Goal: Task Accomplishment & Management: Manage account settings

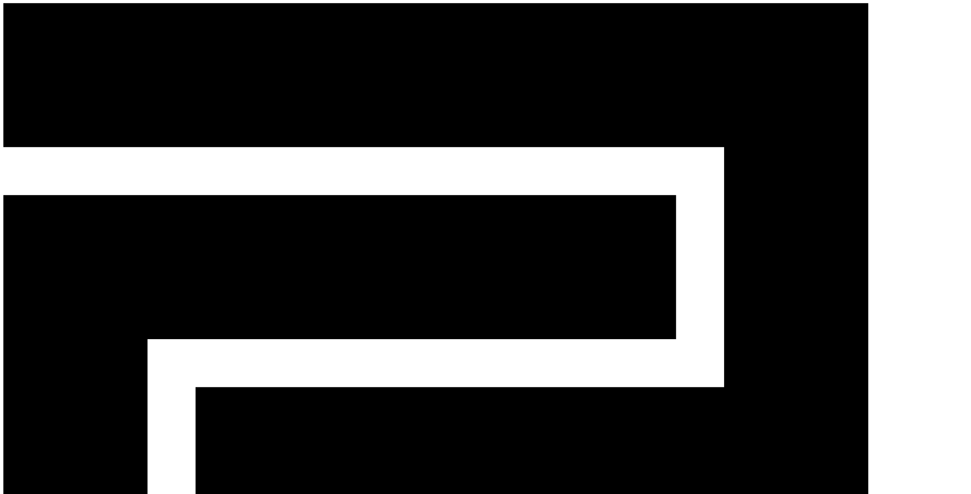
type input "**********"
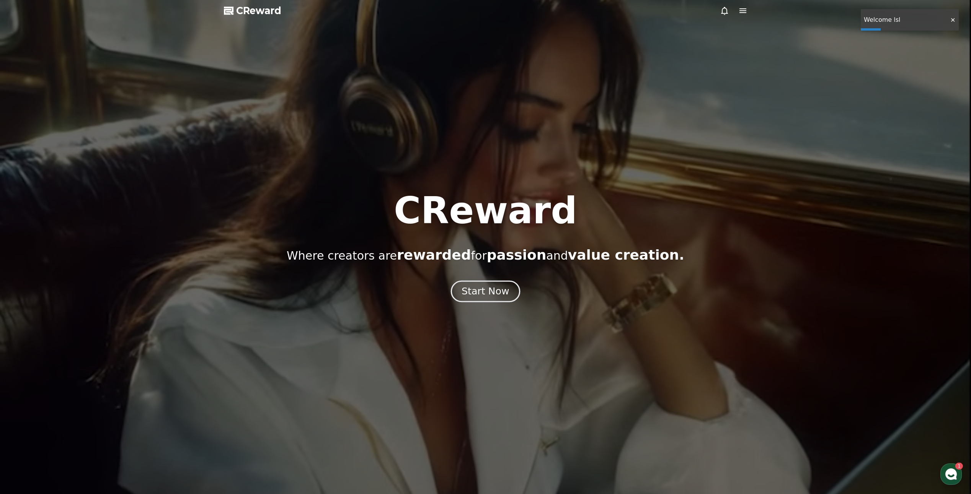
click at [492, 290] on div "Start Now" at bounding box center [484, 291] width 47 height 13
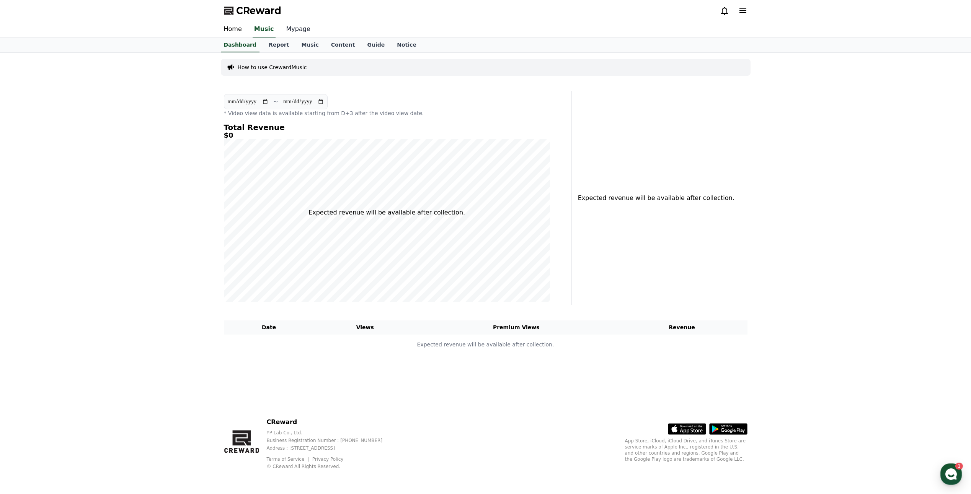
click at [296, 33] on link "Mypage" at bounding box center [298, 29] width 36 height 16
select select "**********"
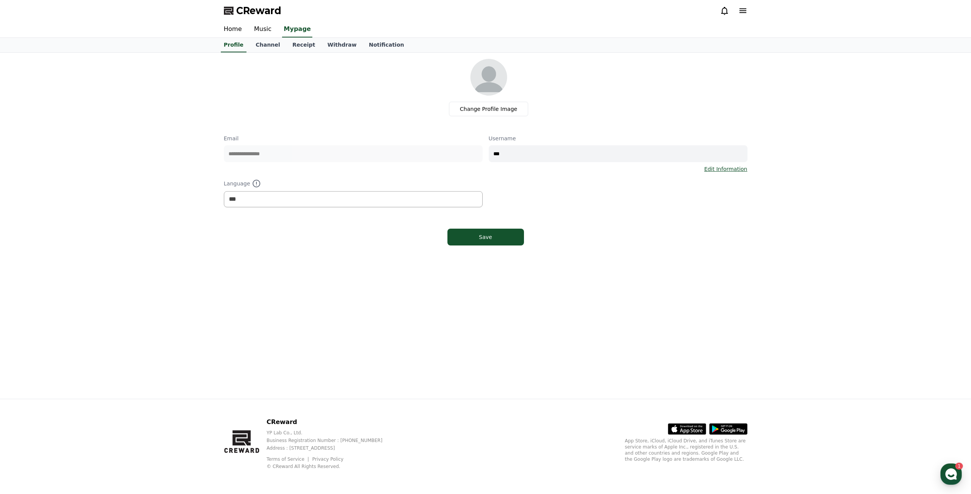
drag, startPoint x: 271, startPoint y: 435, endPoint x: 469, endPoint y: 458, distance: 200.3
click at [394, 458] on div "CReward YP Lab Co., Ltd. Business Registration Number : [PHONE_NUMBER] Address …" at bounding box center [330, 444] width 128 height 52
drag, startPoint x: 469, startPoint y: 458, endPoint x: 487, endPoint y: 461, distance: 18.1
click at [487, 461] on div "CReward YP Lab Co., Ltd. Business Registration Number : [PHONE_NUMBER] Address …" at bounding box center [486, 446] width 536 height 95
click at [321, 43] on link "Withdraw" at bounding box center [341, 45] width 41 height 15
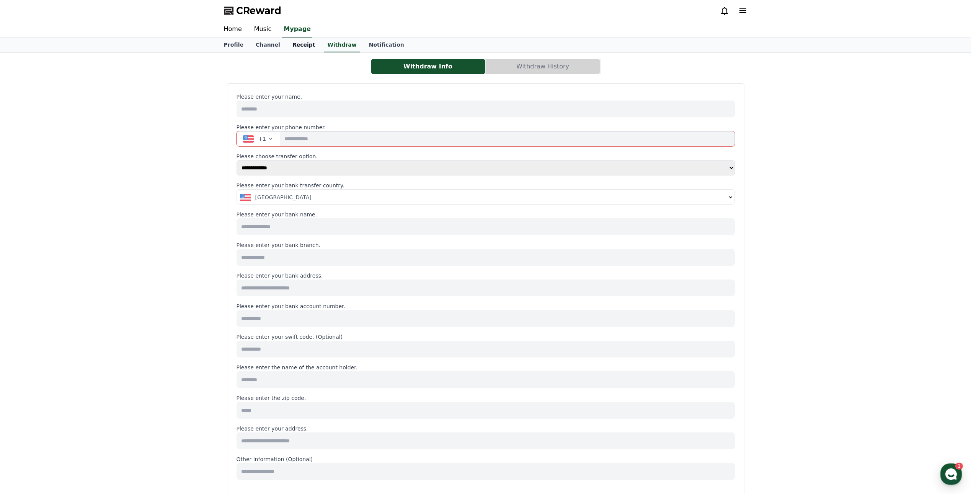
click at [301, 45] on link "Receipt" at bounding box center [303, 45] width 35 height 15
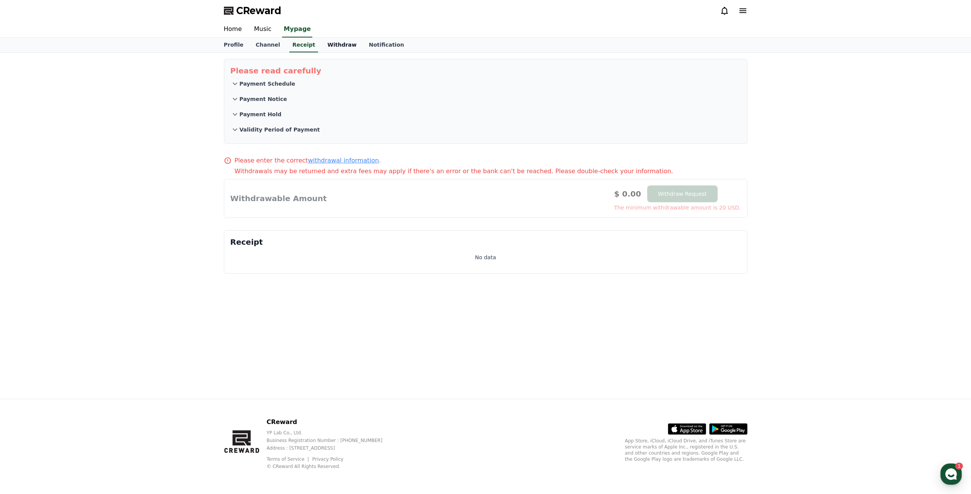
click at [324, 47] on link "Withdraw" at bounding box center [341, 45] width 41 height 15
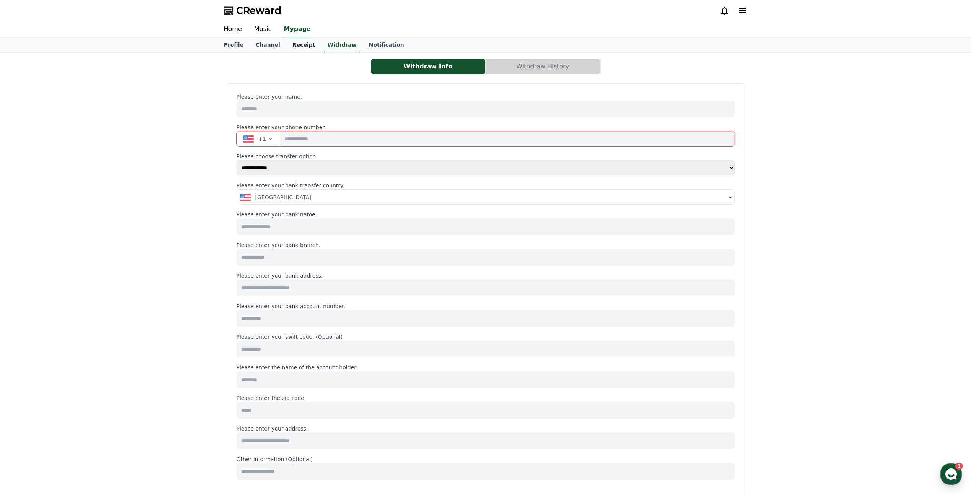
click at [307, 47] on link "Receipt" at bounding box center [303, 45] width 35 height 15
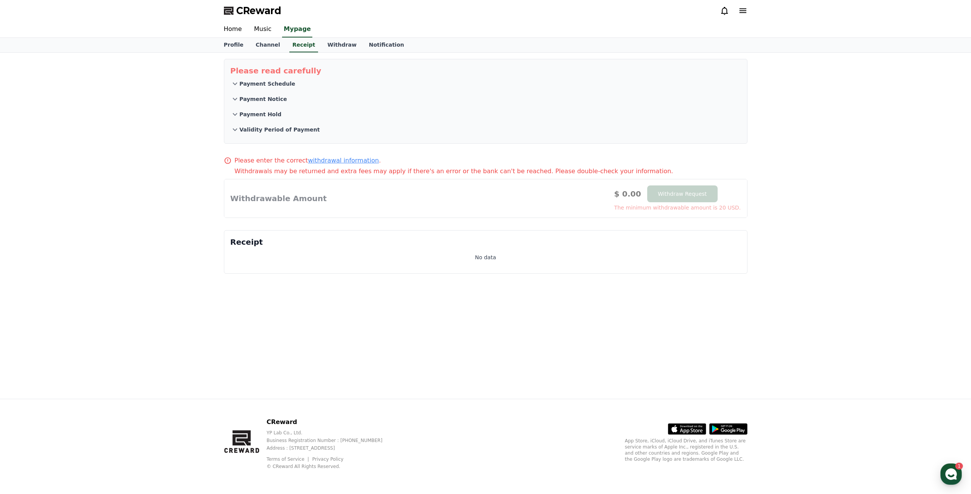
click at [743, 13] on icon at bounding box center [742, 10] width 7 height 5
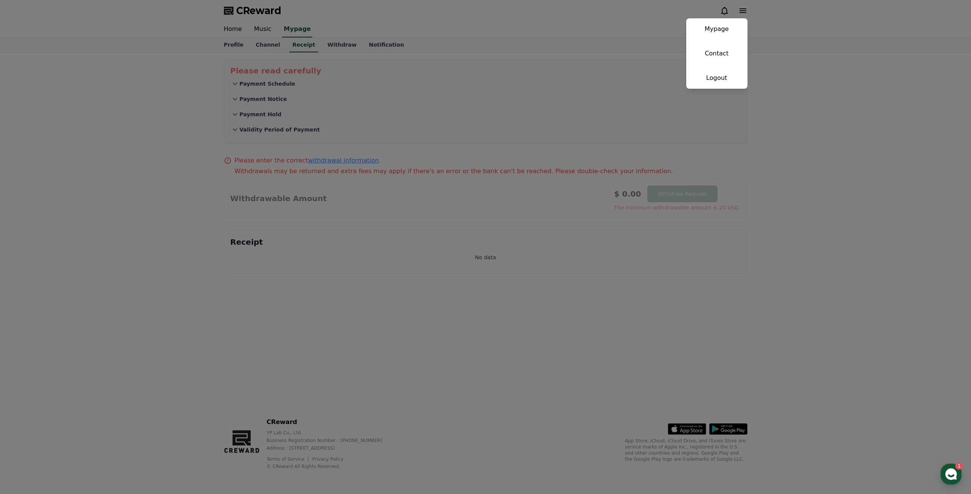
click at [773, 67] on button "close" at bounding box center [485, 247] width 971 height 494
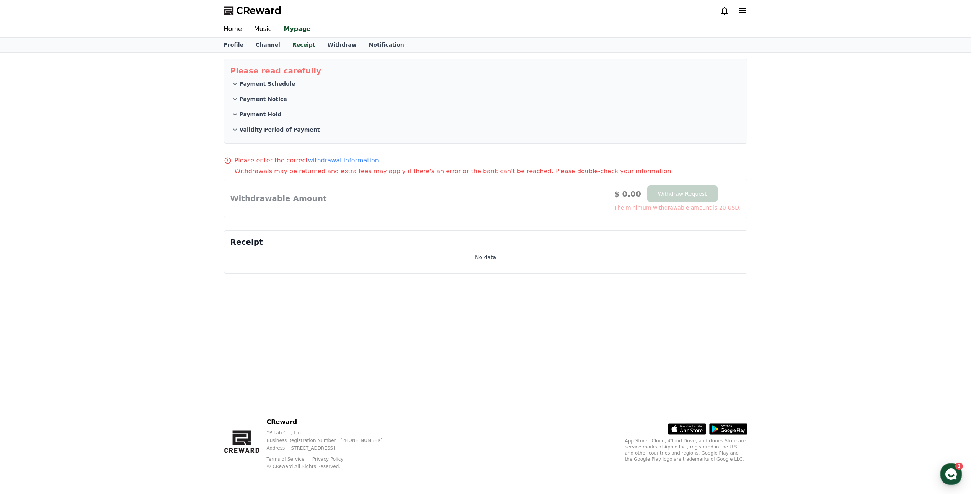
click at [260, 99] on p "Payment Notice" at bounding box center [263, 99] width 47 height 8
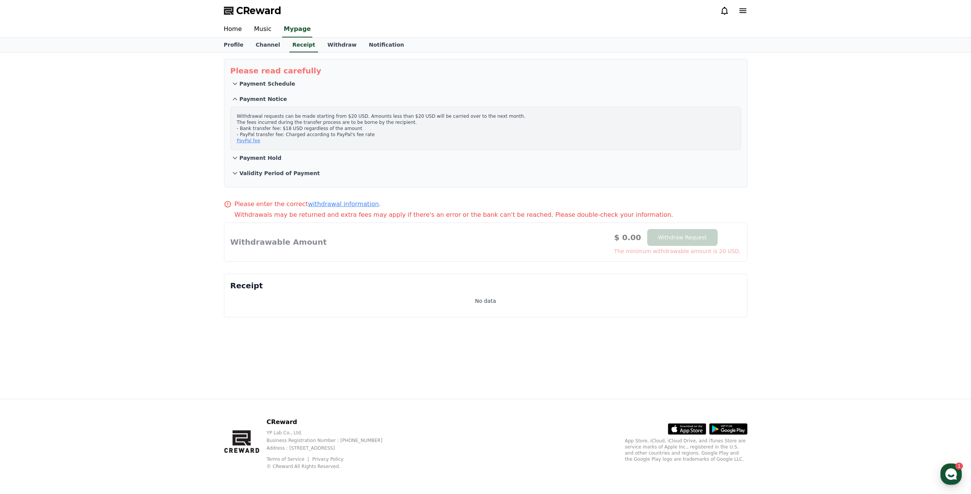
click at [262, 93] on button "Payment Notice" at bounding box center [485, 98] width 510 height 15
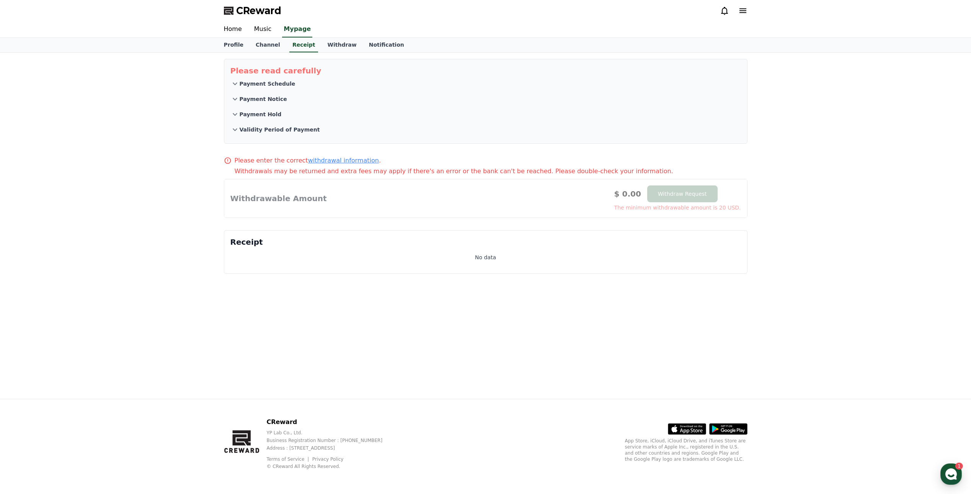
click at [266, 86] on p "Payment Schedule" at bounding box center [268, 84] width 56 height 8
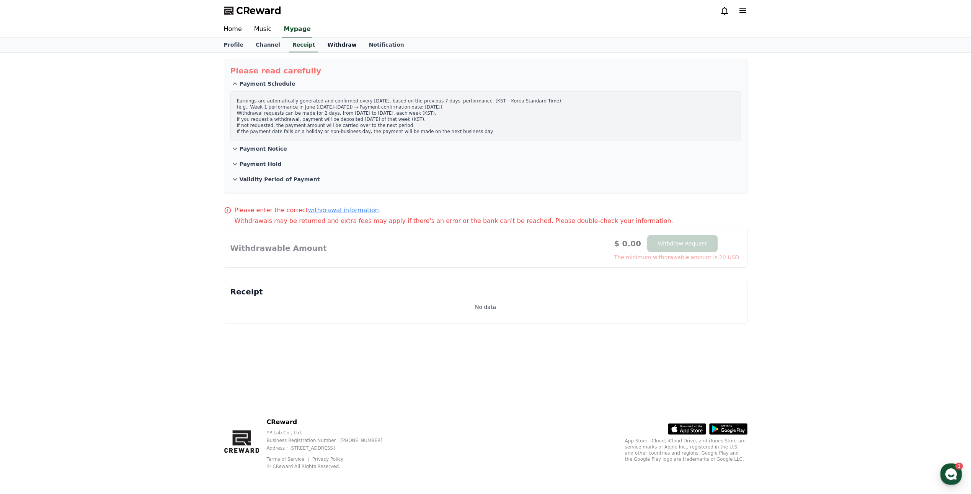
click at [330, 46] on link "Withdraw" at bounding box center [341, 45] width 41 height 15
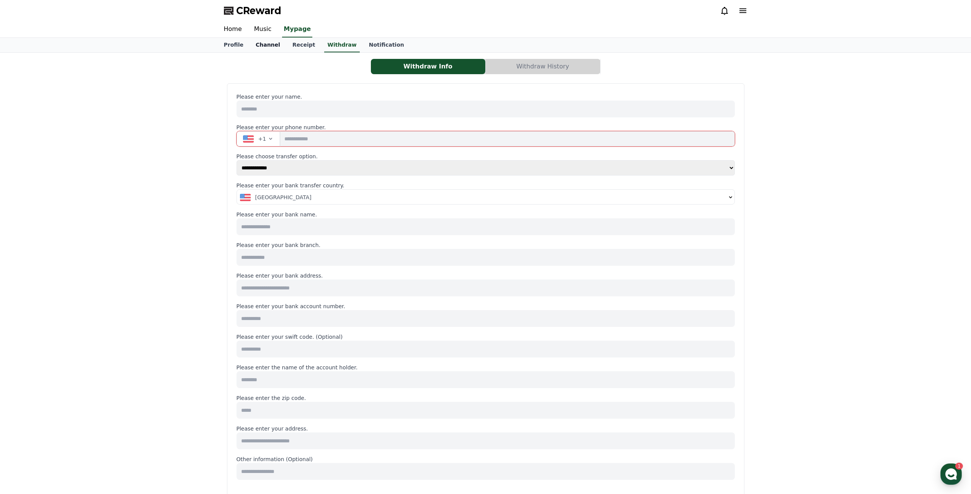
click at [274, 47] on link "Channel" at bounding box center [267, 45] width 37 height 15
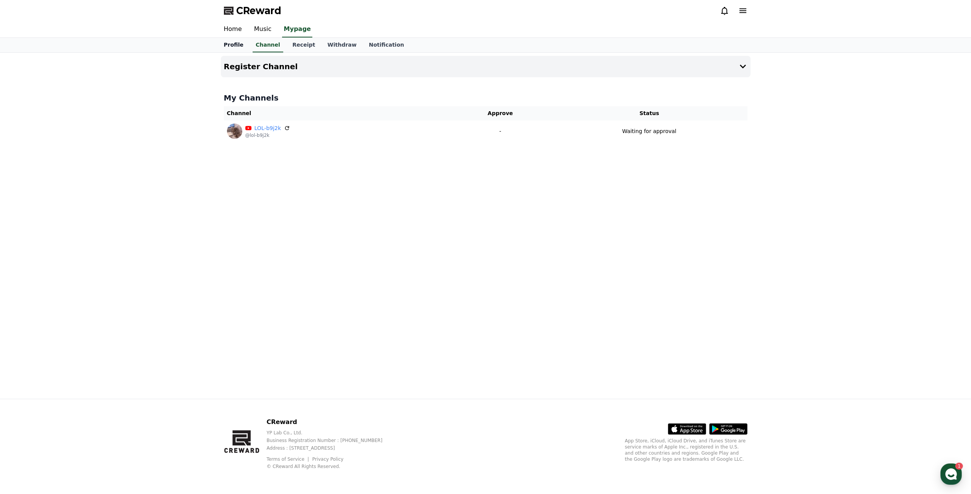
click at [223, 44] on link "Profile" at bounding box center [234, 45] width 32 height 15
select select "**********"
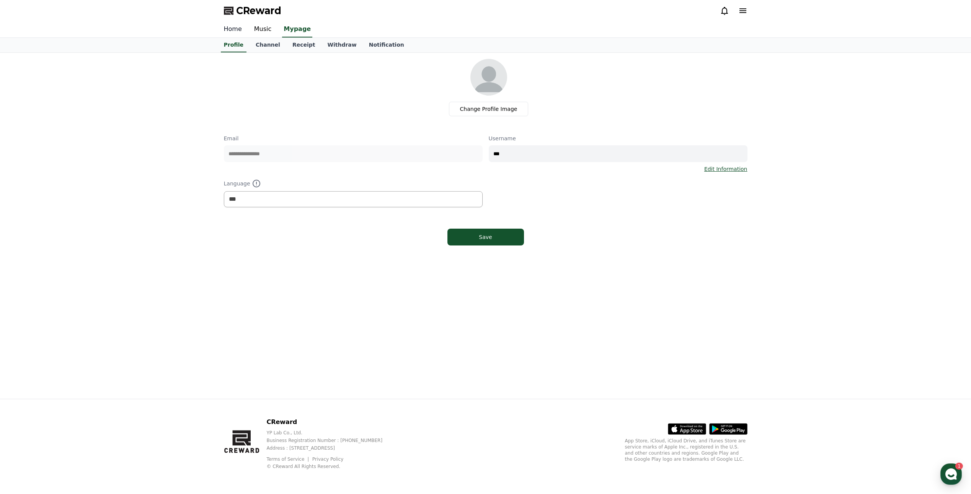
click at [236, 26] on link "Home" at bounding box center [233, 29] width 30 height 16
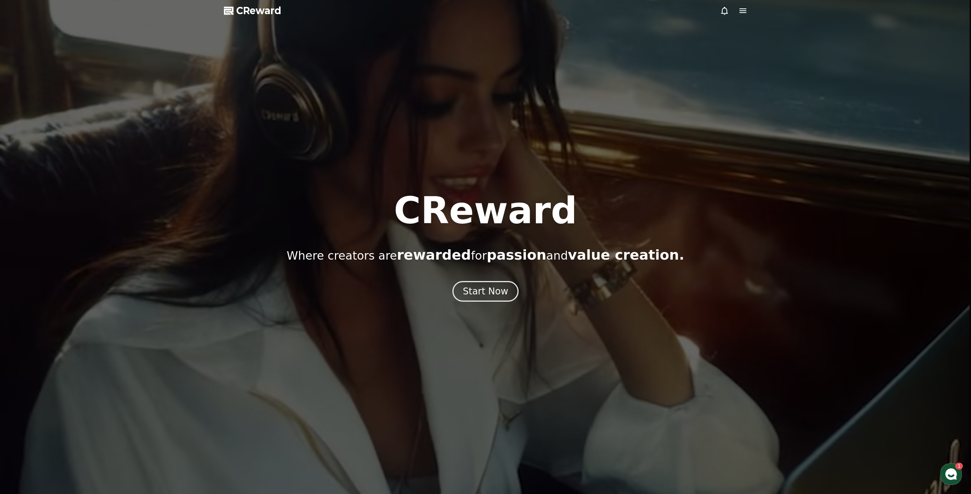
click at [261, 13] on span "CReward" at bounding box center [258, 11] width 45 height 12
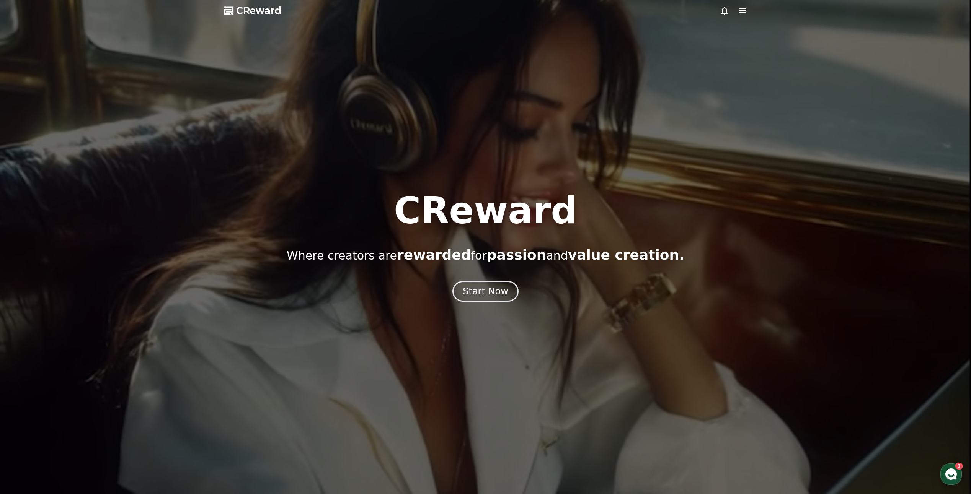
click at [261, 11] on span "CReward" at bounding box center [258, 11] width 45 height 12
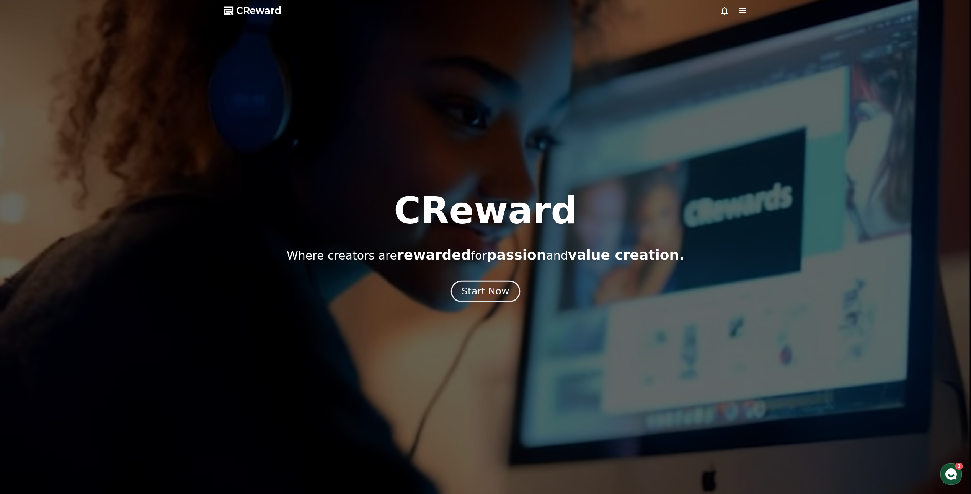
click at [483, 287] on div "Start Now" at bounding box center [484, 291] width 47 height 13
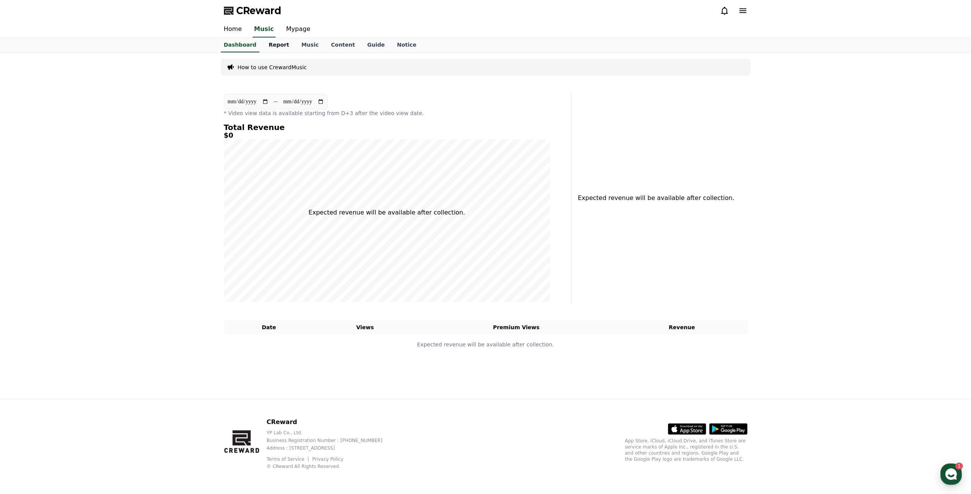
click at [283, 42] on link "Report" at bounding box center [278, 45] width 33 height 15
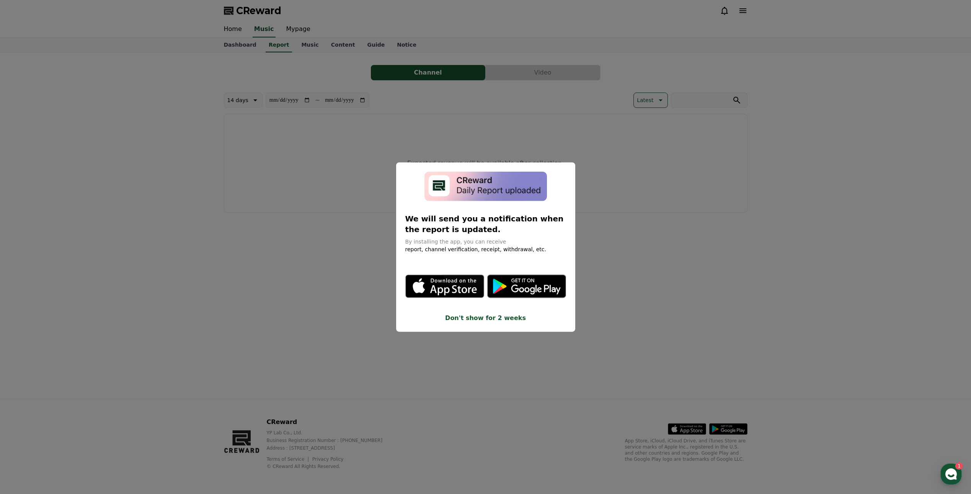
click at [606, 214] on button "close modal" at bounding box center [485, 247] width 971 height 494
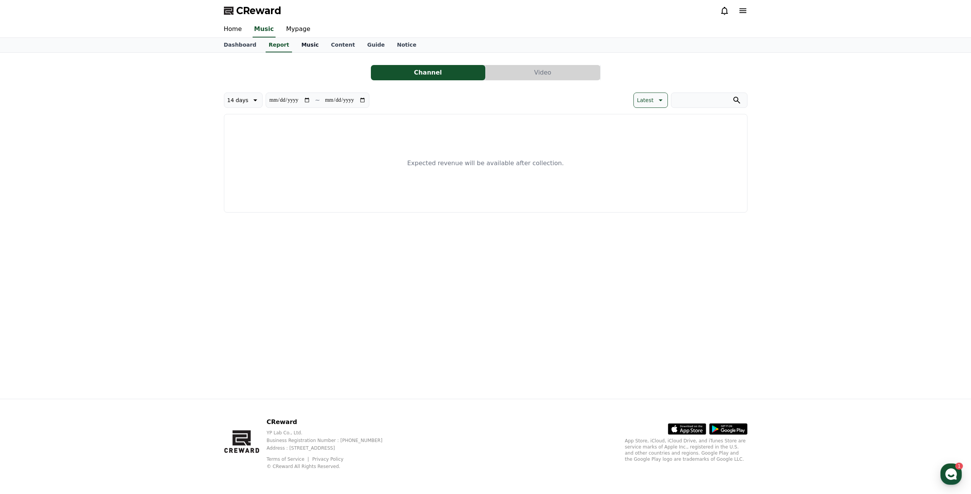
click at [314, 48] on link "Music" at bounding box center [309, 45] width 29 height 15
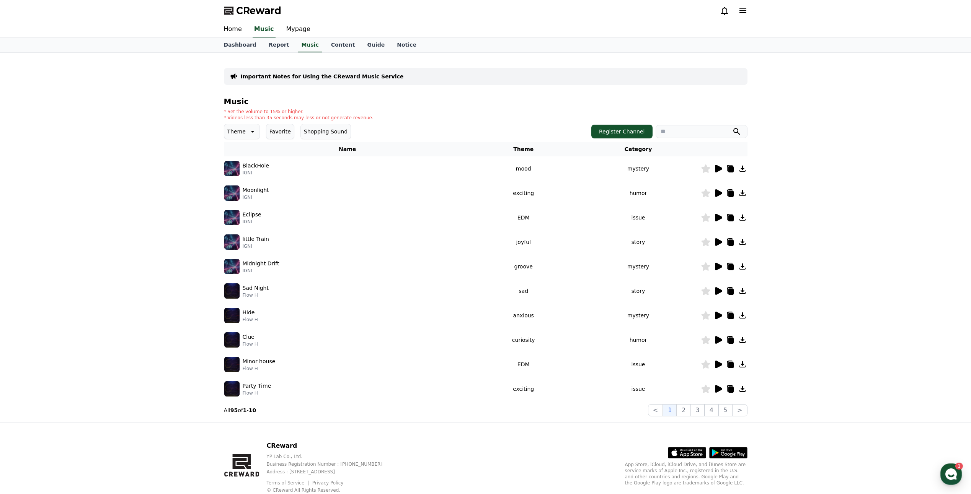
click at [732, 171] on icon at bounding box center [730, 169] width 5 height 6
click at [339, 43] on link "Content" at bounding box center [343, 45] width 36 height 15
